Goal: Transaction & Acquisition: Purchase product/service

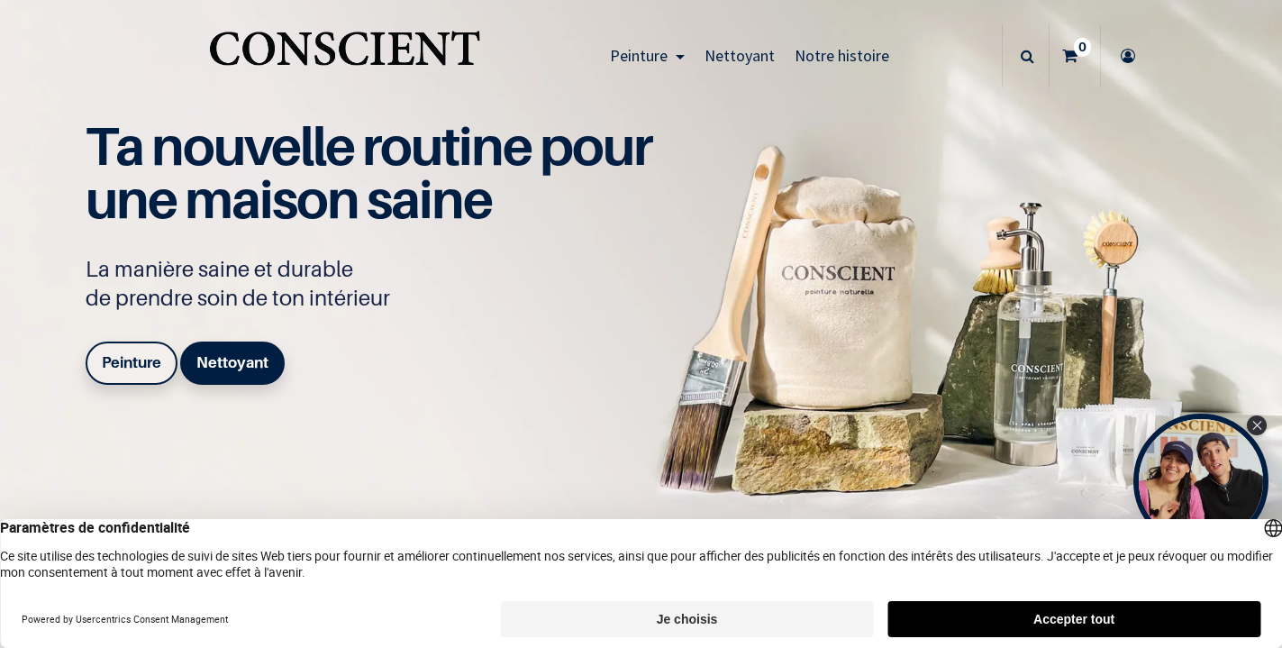
scroll to position [17, 0]
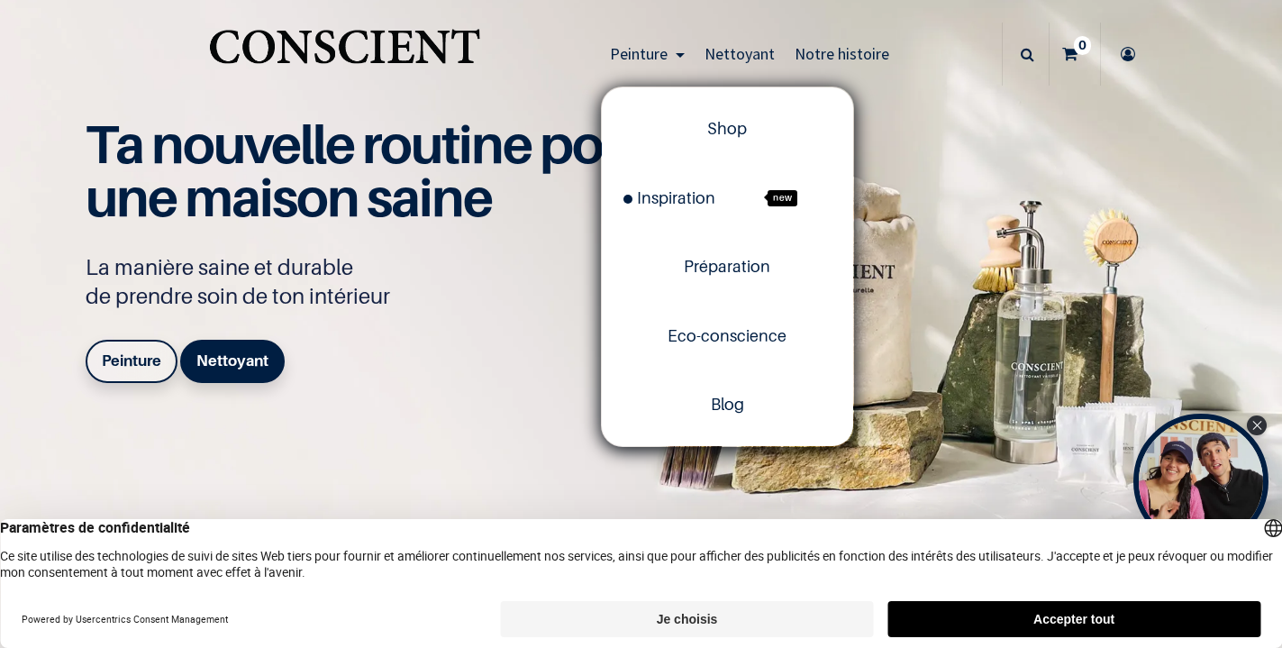
click at [657, 49] on span "Peinture" at bounding box center [639, 53] width 58 height 21
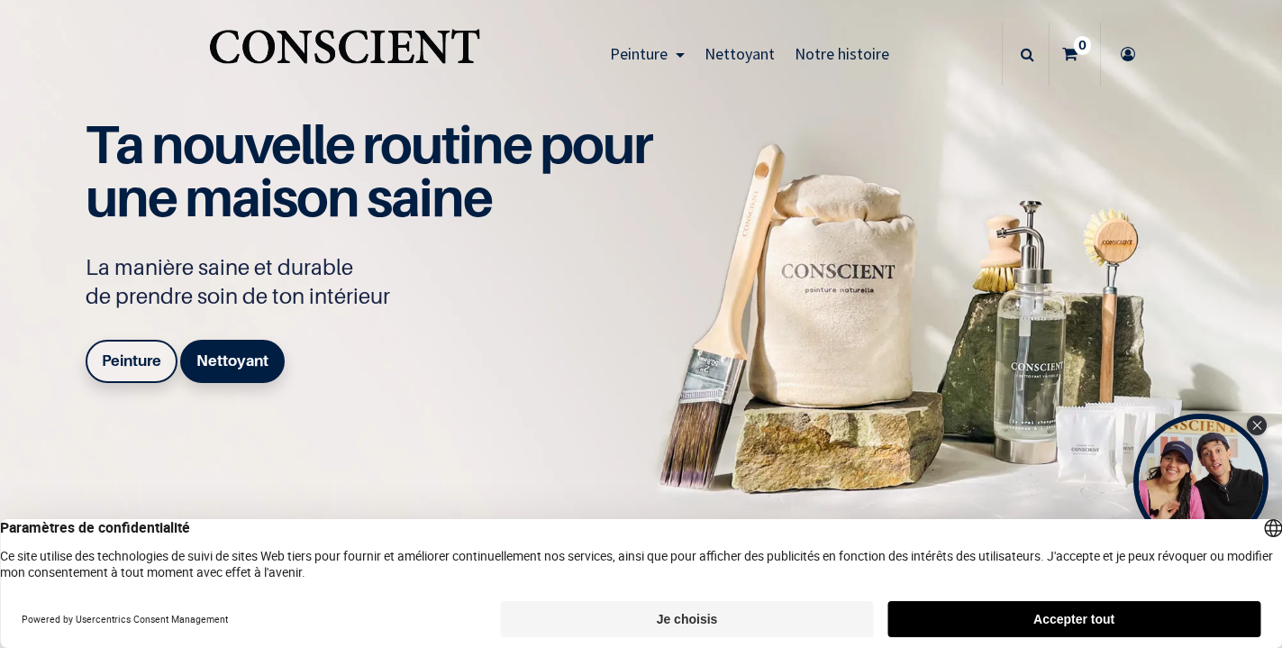
click at [657, 49] on span "Peinture" at bounding box center [639, 53] width 58 height 21
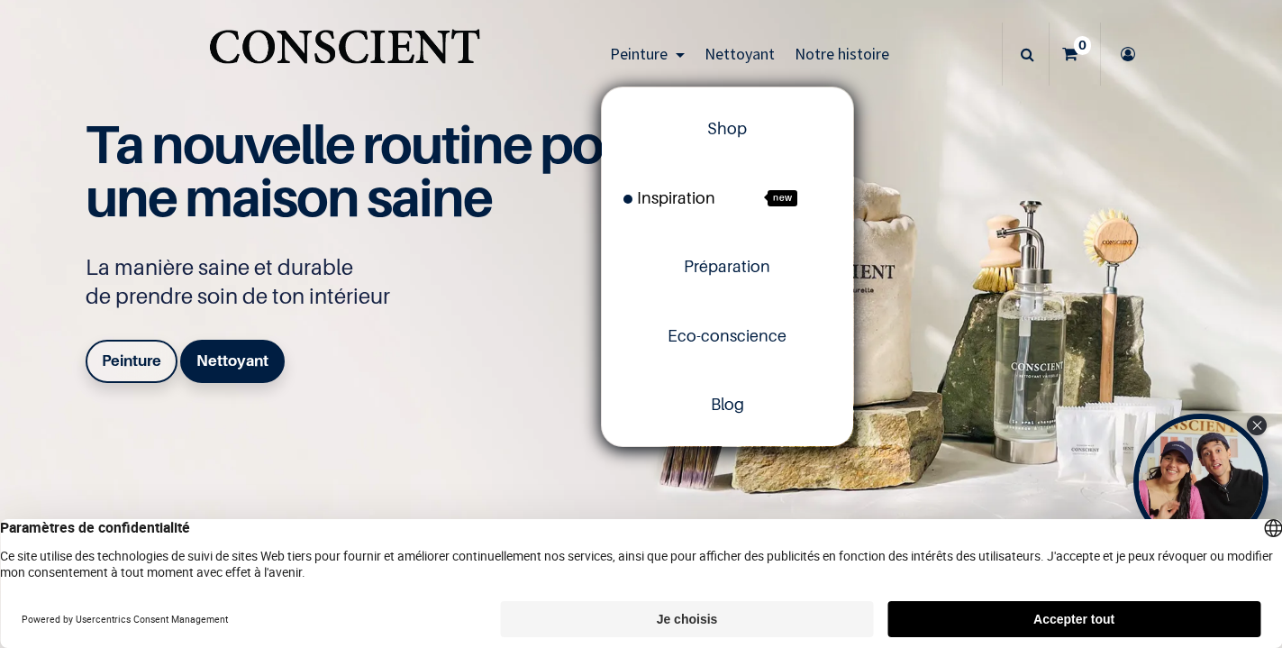
click at [688, 204] on span "Inspiration" at bounding box center [670, 197] width 92 height 19
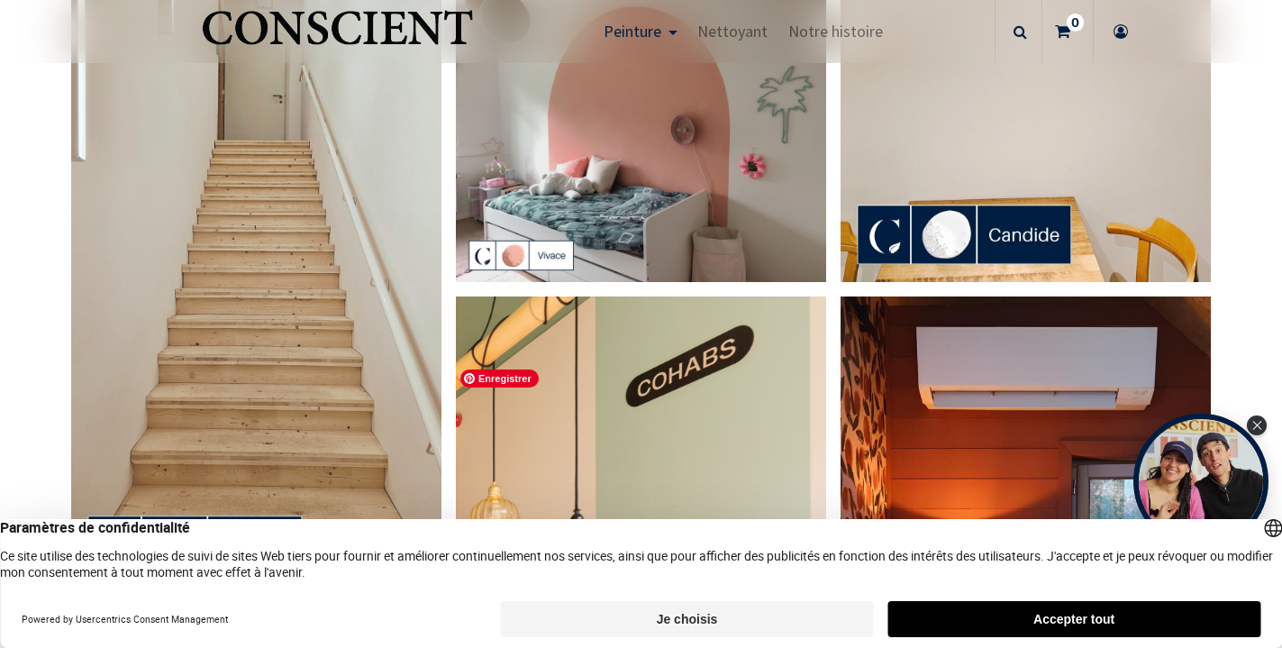
scroll to position [733, 0]
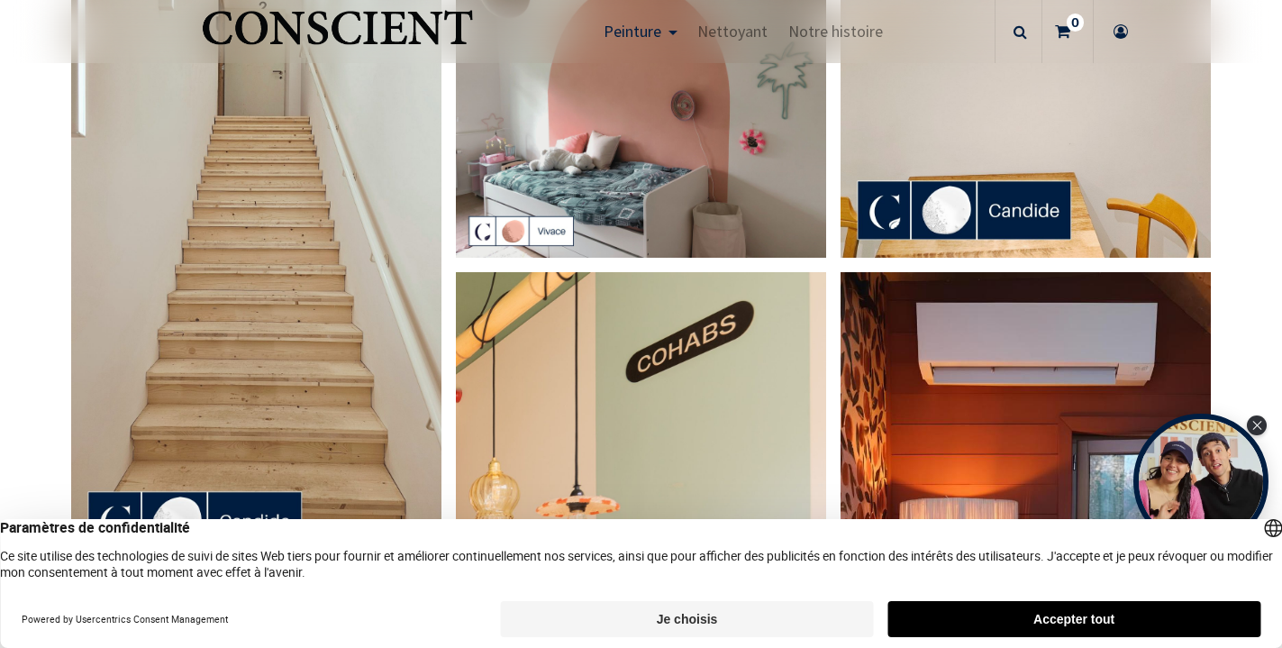
click at [1153, 619] on button "Accepter tout" at bounding box center [1074, 619] width 373 height 36
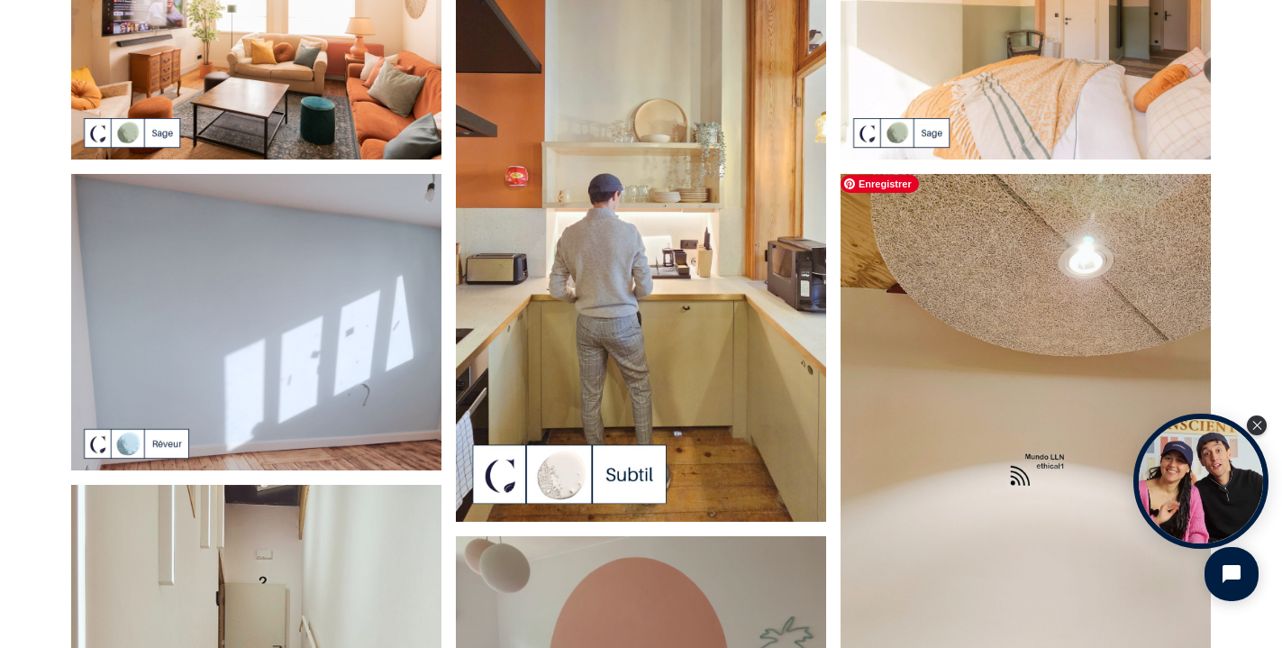
scroll to position [0, 0]
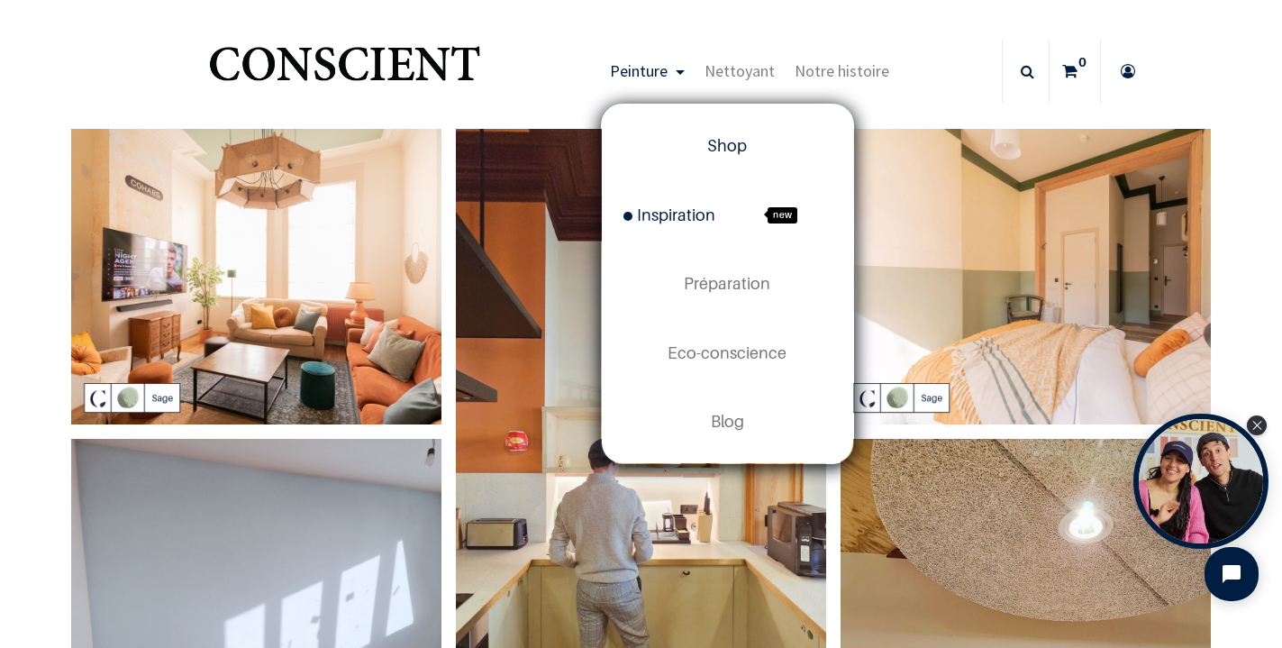
click at [732, 140] on span "Shop" at bounding box center [727, 145] width 40 height 19
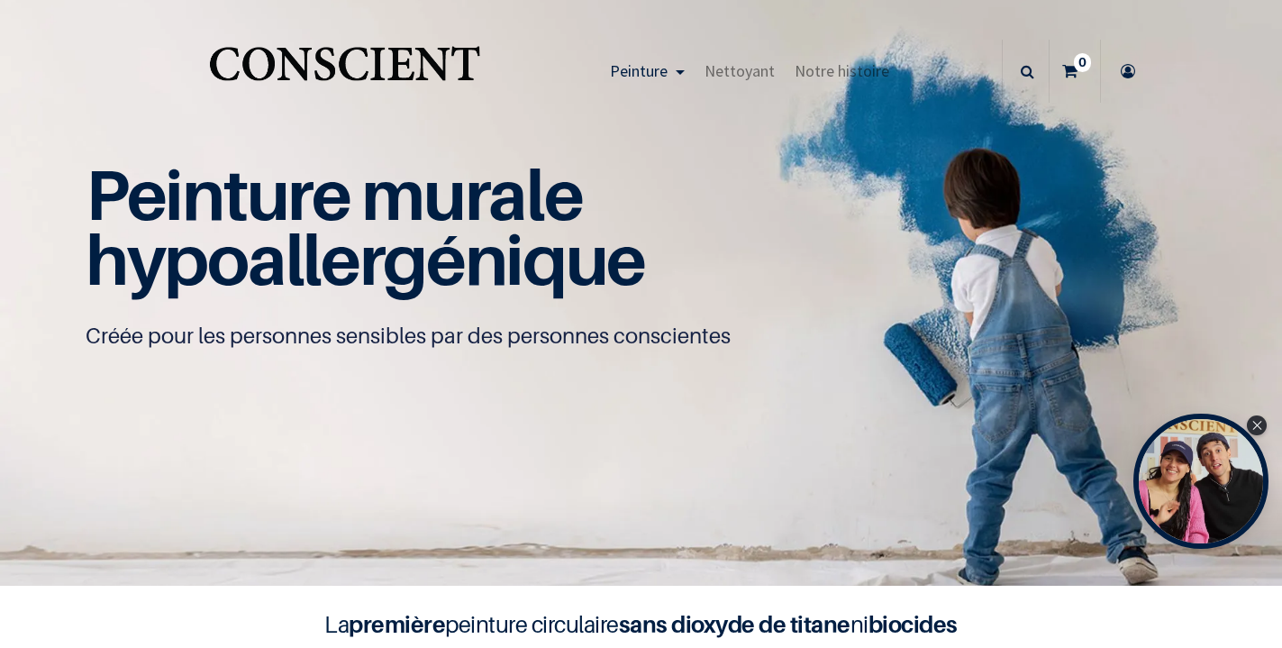
scroll to position [1, 0]
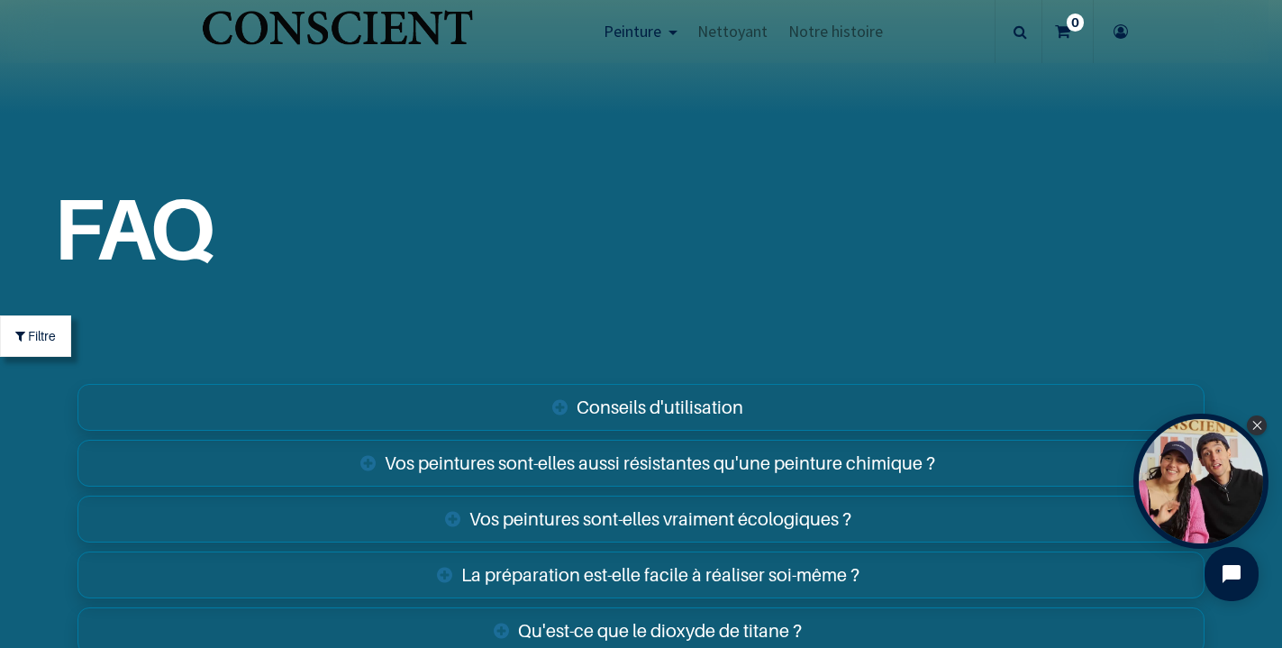
scroll to position [5973, 0]
